Goal: Transaction & Acquisition: Book appointment/travel/reservation

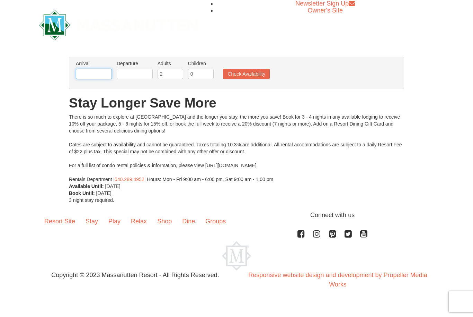
click at [97, 75] on input "text" at bounding box center [94, 74] width 36 height 10
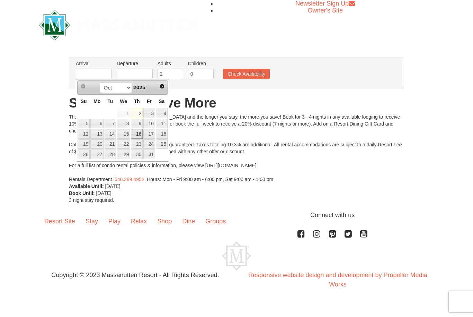
click at [142, 132] on link "16" at bounding box center [137, 134] width 12 height 10
type input "[DATE]"
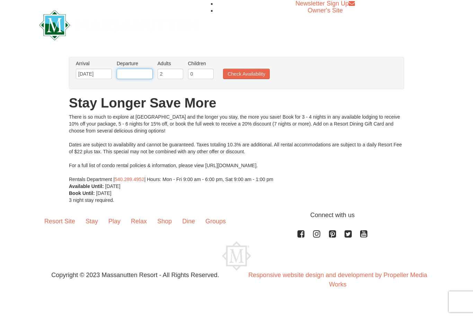
click at [130, 75] on input "text" at bounding box center [135, 74] width 36 height 10
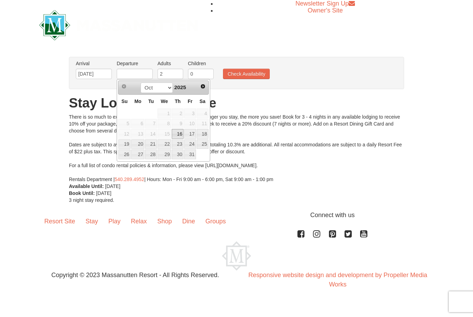
click at [203, 133] on link "18" at bounding box center [203, 134] width 12 height 10
type input "[DATE]"
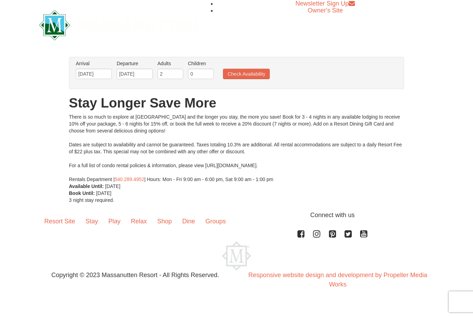
click at [246, 75] on button "Check Availability" at bounding box center [246, 74] width 47 height 10
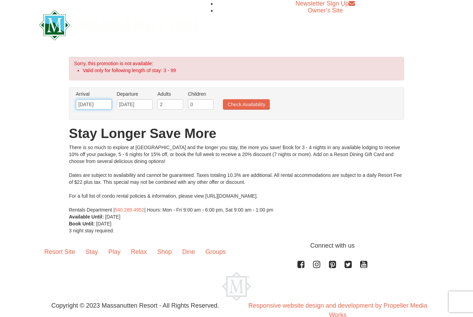
click at [93, 104] on input "10/16/2025" at bounding box center [94, 104] width 36 height 10
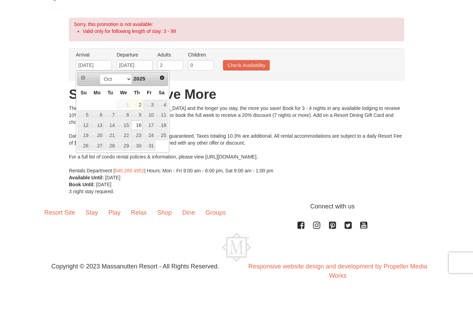
click at [125, 159] on link "15" at bounding box center [124, 164] width 14 height 10
type input "[DATE]"
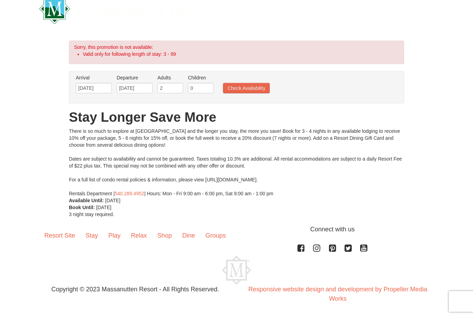
click at [250, 90] on button "Check Availability" at bounding box center [246, 88] width 47 height 10
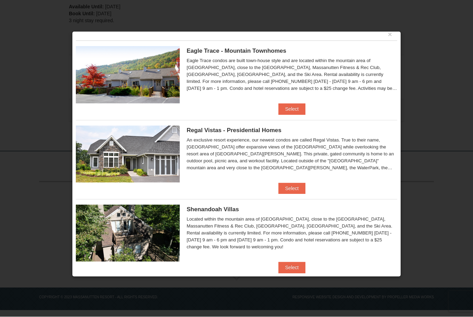
scroll to position [10, 0]
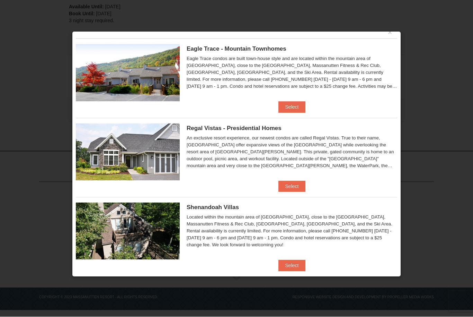
click at [294, 184] on button "Select" at bounding box center [292, 186] width 27 height 11
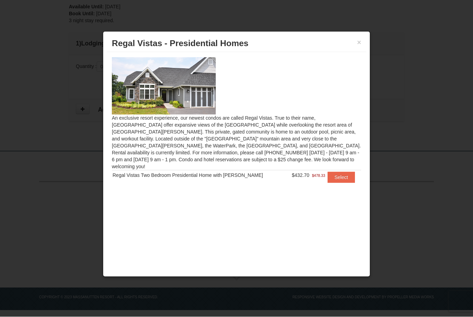
click at [338, 172] on button "Select" at bounding box center [341, 177] width 27 height 11
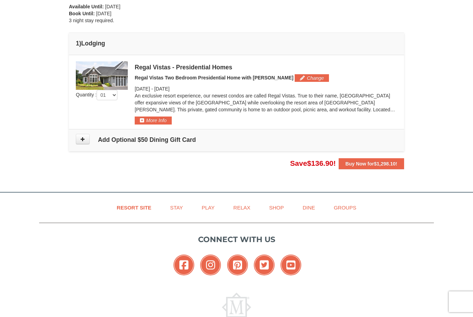
click at [92, 77] on img at bounding box center [102, 75] width 52 height 28
click at [87, 70] on img at bounding box center [102, 75] width 52 height 28
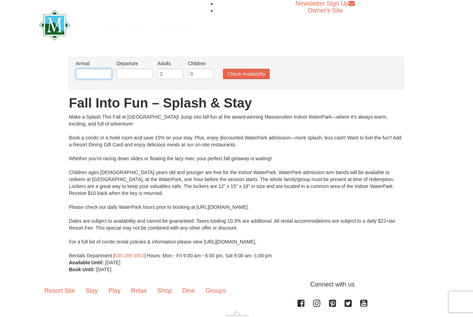
click at [87, 75] on input "text" at bounding box center [94, 74] width 36 height 10
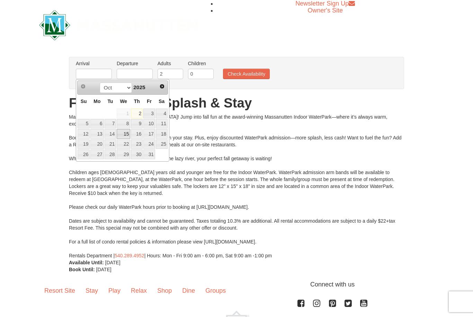
click at [126, 134] on link "15" at bounding box center [124, 134] width 14 height 10
type input "[DATE]"
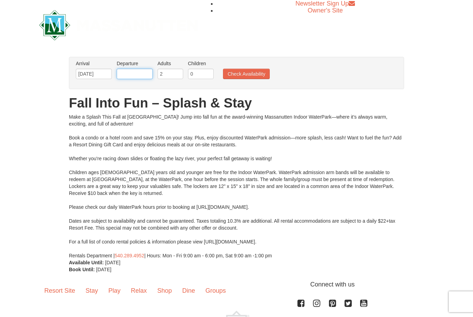
click at [142, 74] on input "text" at bounding box center [135, 74] width 36 height 10
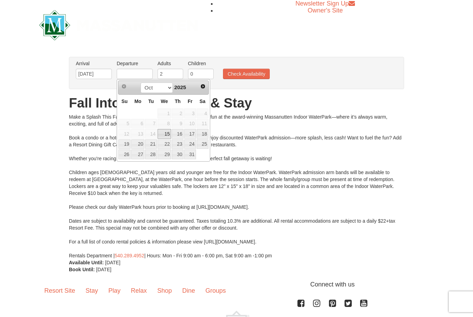
click at [206, 133] on link "18" at bounding box center [203, 134] width 12 height 10
type input "[DATE]"
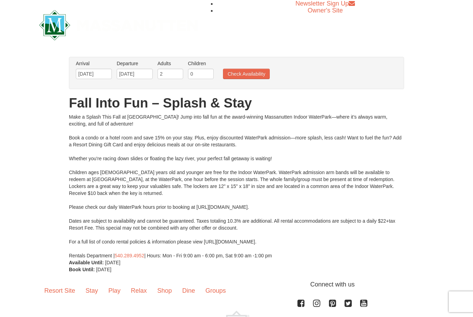
click at [252, 74] on button "Check Availability" at bounding box center [246, 74] width 47 height 10
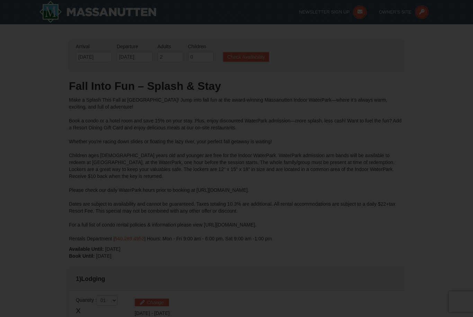
type input "[DATE]"
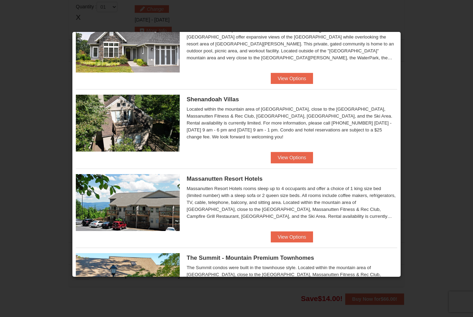
scroll to position [121, 0]
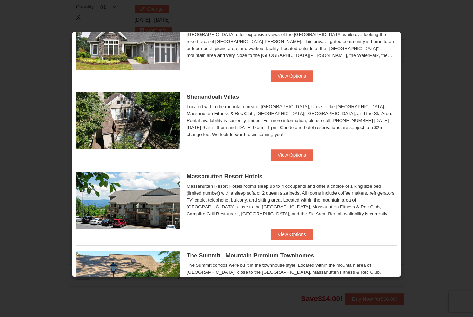
click at [294, 231] on button "View Options" at bounding box center [292, 234] width 42 height 11
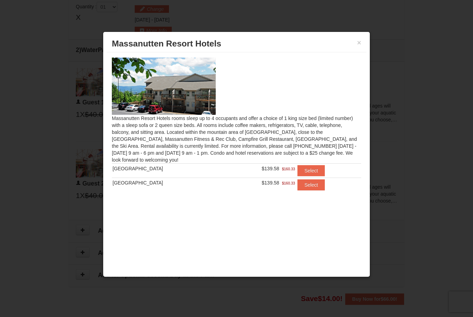
click at [308, 166] on button "Select" at bounding box center [311, 170] width 27 height 11
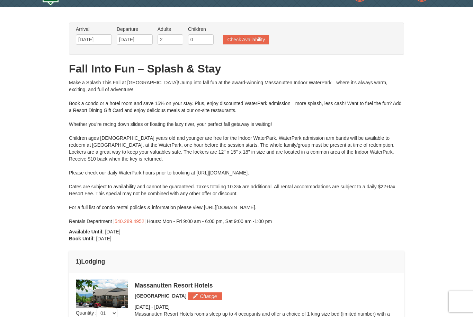
scroll to position [0, 0]
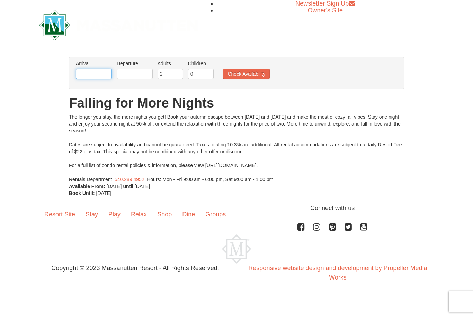
click at [98, 74] on input "text" at bounding box center [94, 74] width 36 height 10
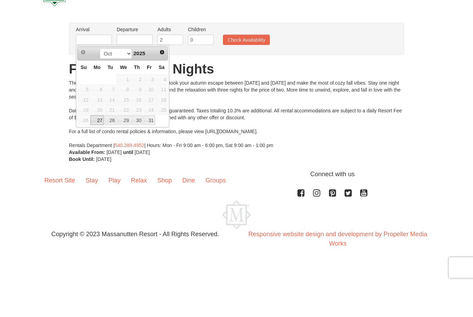
click at [139, 129] on span "16" at bounding box center [137, 134] width 12 height 10
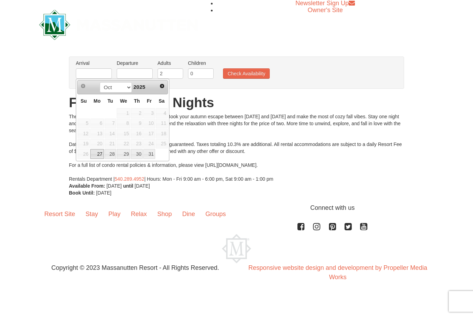
click at [139, 136] on span "16" at bounding box center [137, 134] width 12 height 10
click at [203, 128] on div "The longer you stay, the more nights you get! Book your autumn escape between O…" at bounding box center [236, 147] width 335 height 69
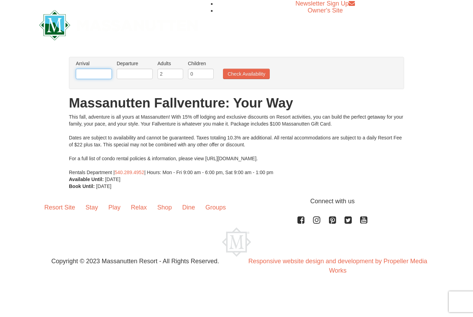
click at [99, 75] on input "text" at bounding box center [94, 74] width 36 height 10
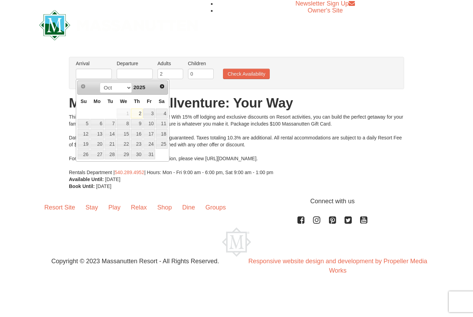
click at [125, 136] on link "15" at bounding box center [124, 134] width 14 height 10
type input "[DATE]"
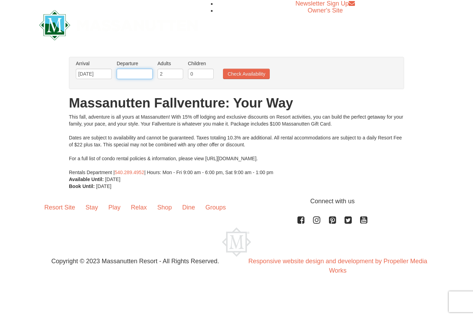
click at [140, 79] on input "text" at bounding box center [135, 74] width 36 height 10
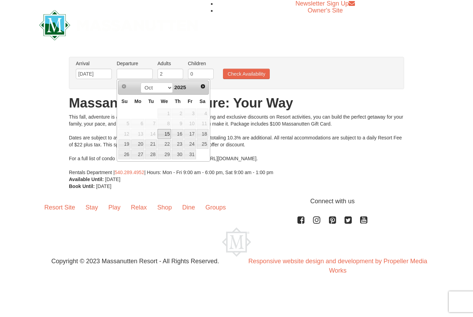
click at [201, 134] on link "18" at bounding box center [203, 134] width 12 height 10
type input "[DATE]"
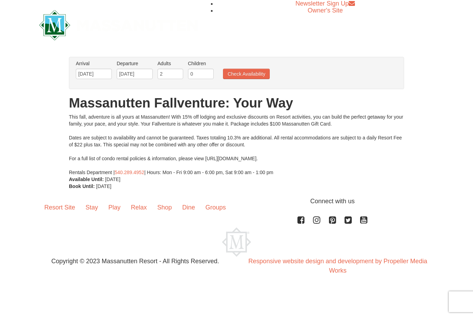
click at [244, 76] on button "Check Availability" at bounding box center [246, 74] width 47 height 10
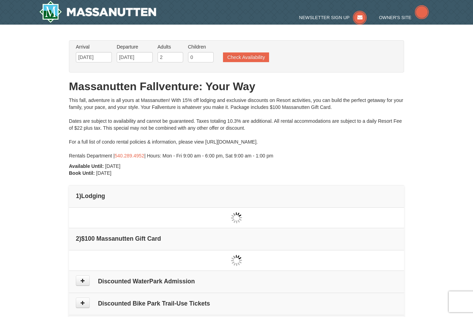
type input "[DATE]"
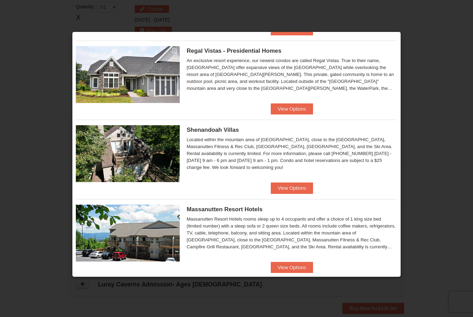
scroll to position [94, 0]
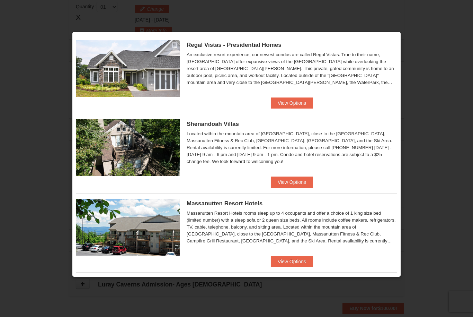
click at [297, 180] on button "View Options" at bounding box center [292, 181] width 42 height 11
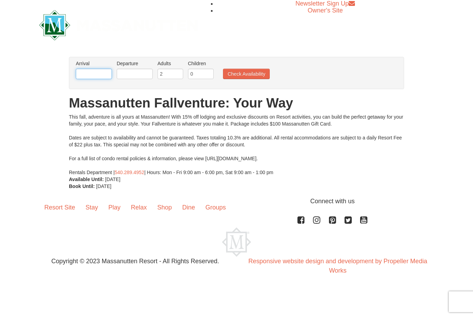
click at [101, 77] on input "text" at bounding box center [94, 74] width 36 height 10
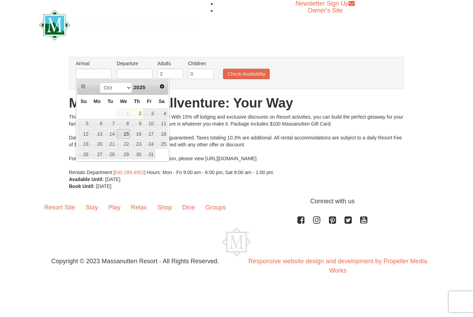
click at [128, 136] on link "15" at bounding box center [124, 134] width 14 height 10
type input "[DATE]"
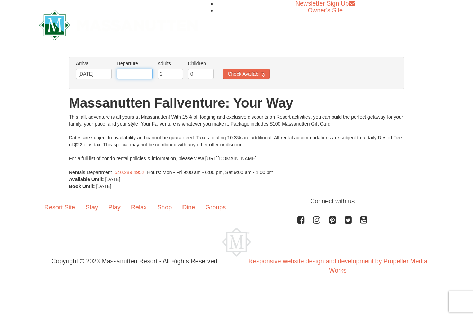
click at [139, 70] on input "text" at bounding box center [135, 74] width 36 height 10
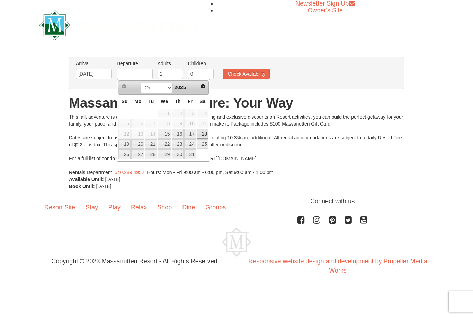
click at [204, 135] on link "18" at bounding box center [203, 134] width 12 height 10
type input "[DATE]"
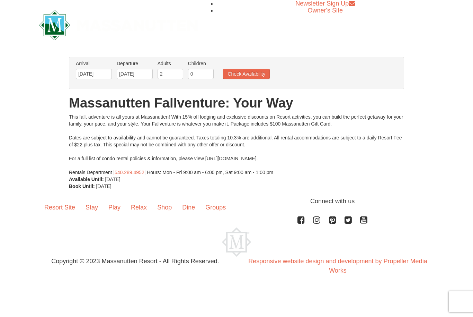
click at [248, 76] on button "Check Availability" at bounding box center [246, 74] width 47 height 10
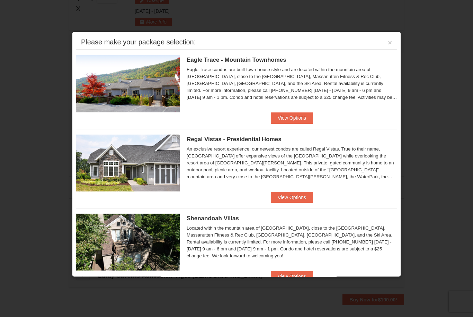
click at [431, 122] on div at bounding box center [236, 158] width 473 height 317
click at [389, 43] on button "×" at bounding box center [390, 42] width 4 height 7
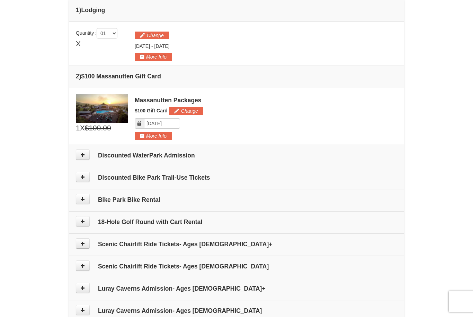
scroll to position [186, 0]
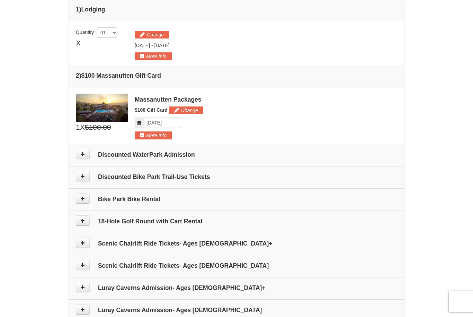
click at [80, 244] on button at bounding box center [83, 242] width 14 height 10
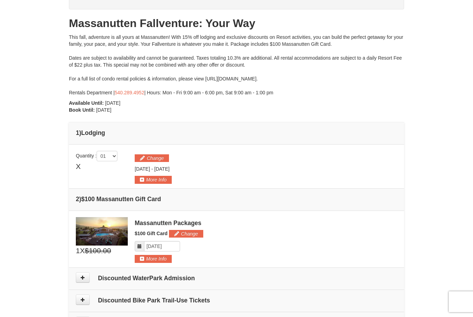
scroll to position [56, 0]
